Goal: Download file/media

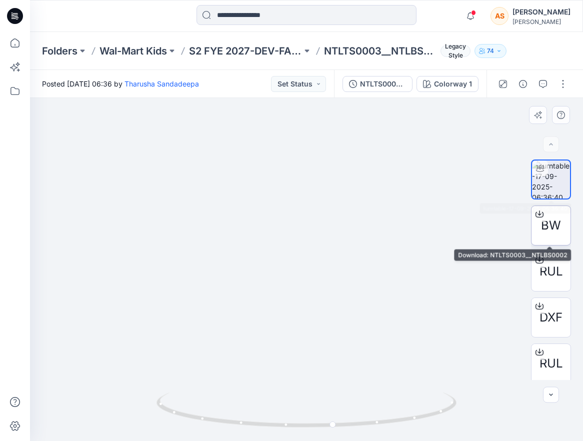
click at [553, 231] on span "BW" at bounding box center [551, 225] width 20 height 18
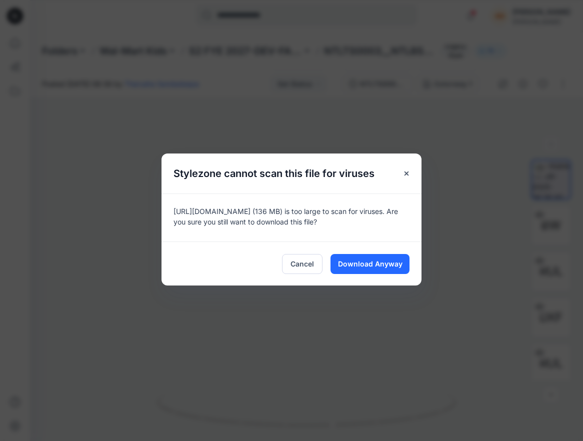
click at [367, 275] on div "Cancel Download Anyway" at bounding box center [291, 263] width 260 height 44
click at [368, 265] on span "Download Anyway" at bounding box center [370, 263] width 64 height 10
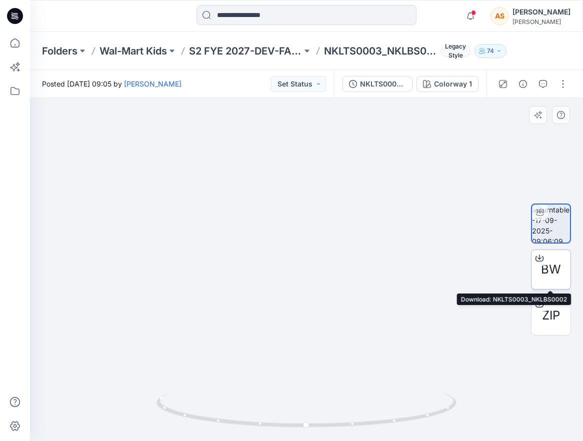
click at [547, 266] on span "BW" at bounding box center [551, 269] width 20 height 18
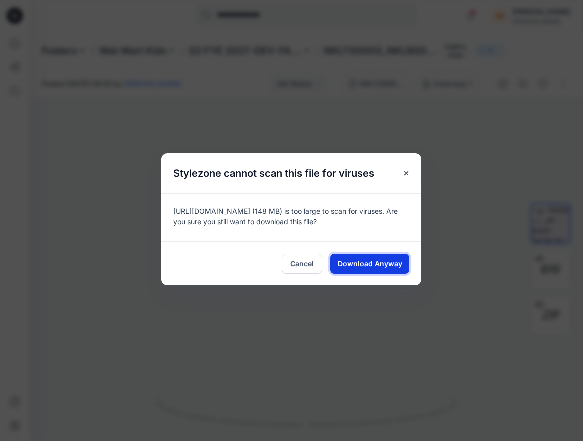
click at [377, 261] on span "Download Anyway" at bounding box center [370, 263] width 64 height 10
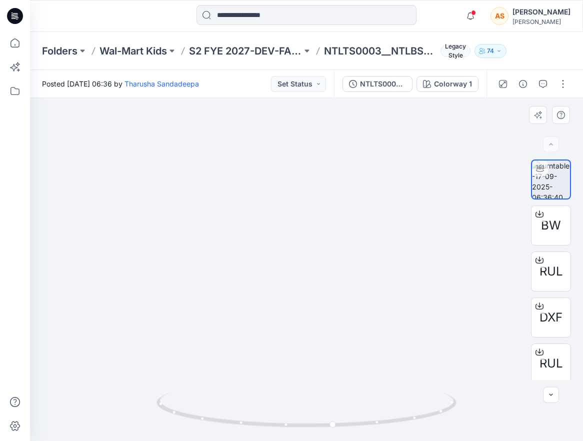
drag, startPoint x: 305, startPoint y: 243, endPoint x: 301, endPoint y: 319, distance: 75.6
click at [301, 319] on img at bounding box center [303, 189] width 650 height 504
